Goal: Task Accomplishment & Management: Use online tool/utility

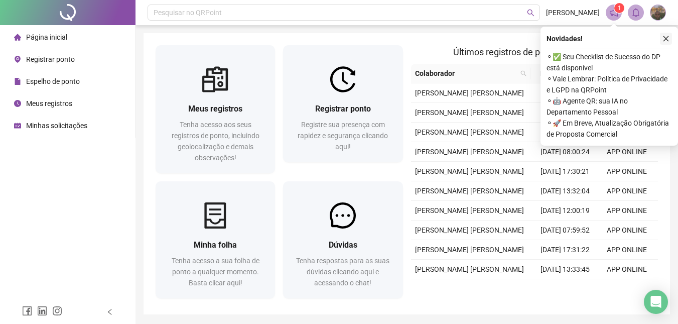
click at [666, 38] on icon "close" at bounding box center [667, 39] width 6 height 6
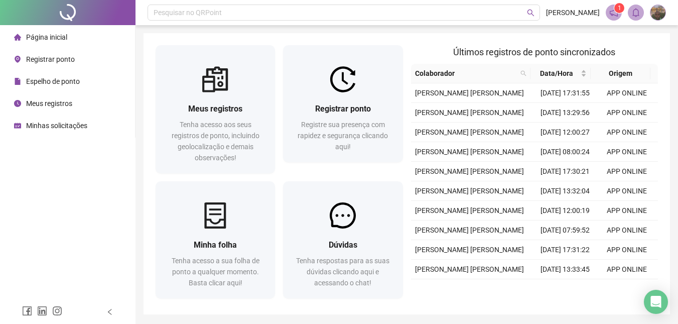
click at [55, 55] on span "Registrar ponto" at bounding box center [50, 59] width 49 height 8
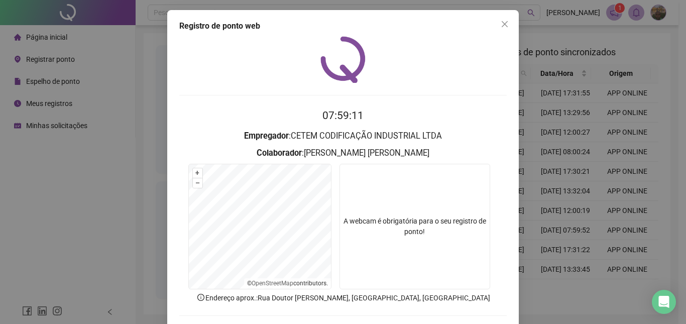
click at [421, 212] on video at bounding box center [414, 227] width 151 height 126
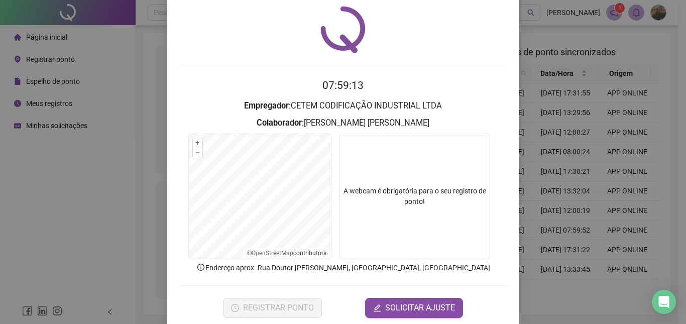
scroll to position [46, 0]
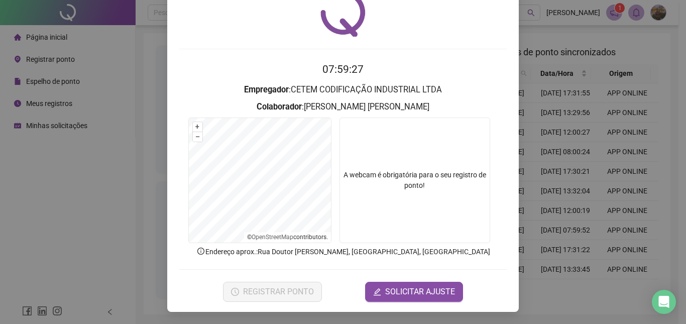
click at [407, 177] on video at bounding box center [414, 181] width 151 height 126
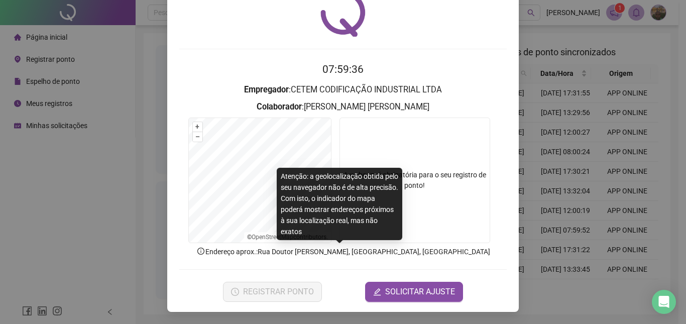
click at [446, 253] on p "Endereço aprox. : Rua Doutor [PERSON_NAME], [GEOGRAPHIC_DATA], [GEOGRAPHIC_DATA]" at bounding box center [342, 251] width 327 height 11
click at [445, 251] on p "Endereço aprox. : Rua Doutor [PERSON_NAME], [GEOGRAPHIC_DATA], [GEOGRAPHIC_DATA]" at bounding box center [342, 251] width 327 height 11
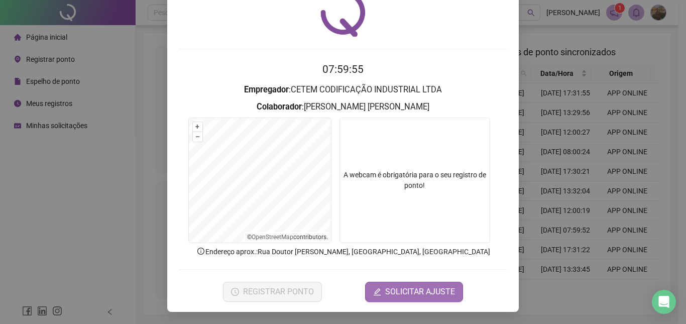
click at [402, 289] on span "SOLICITAR AJUSTE" at bounding box center [420, 292] width 70 height 12
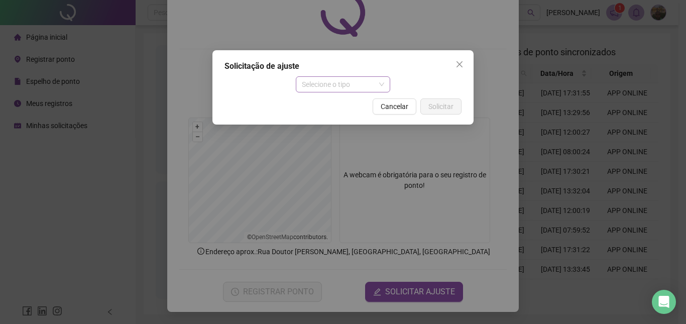
click at [383, 86] on span "Selecione o tipo" at bounding box center [343, 84] width 83 height 15
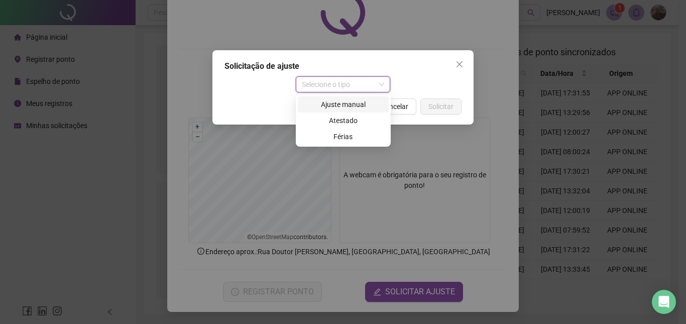
click at [382, 83] on span "Selecione o tipo" at bounding box center [343, 84] width 83 height 15
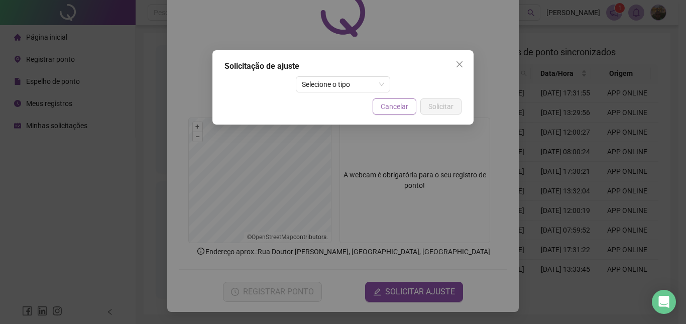
click at [407, 107] on span "Cancelar" at bounding box center [395, 106] width 28 height 11
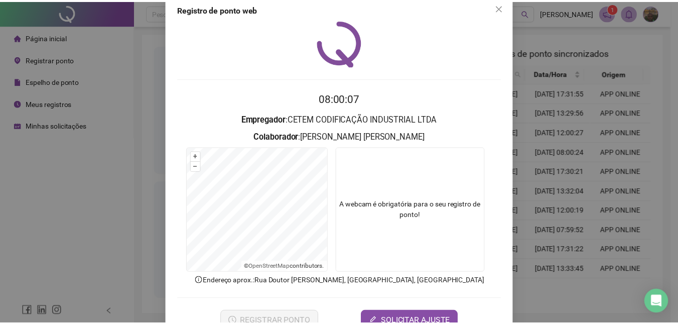
scroll to position [0, 0]
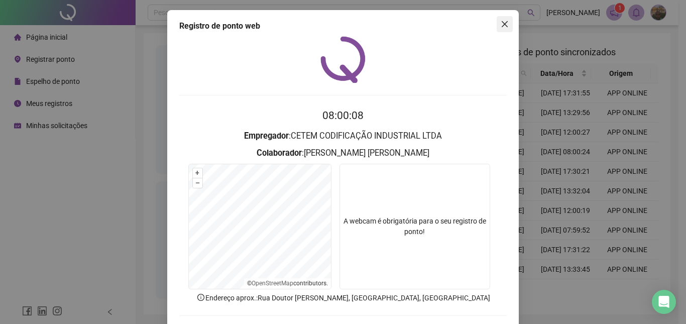
click at [501, 23] on icon "close" at bounding box center [505, 24] width 8 height 8
